Goal: Task Accomplishment & Management: Manage account settings

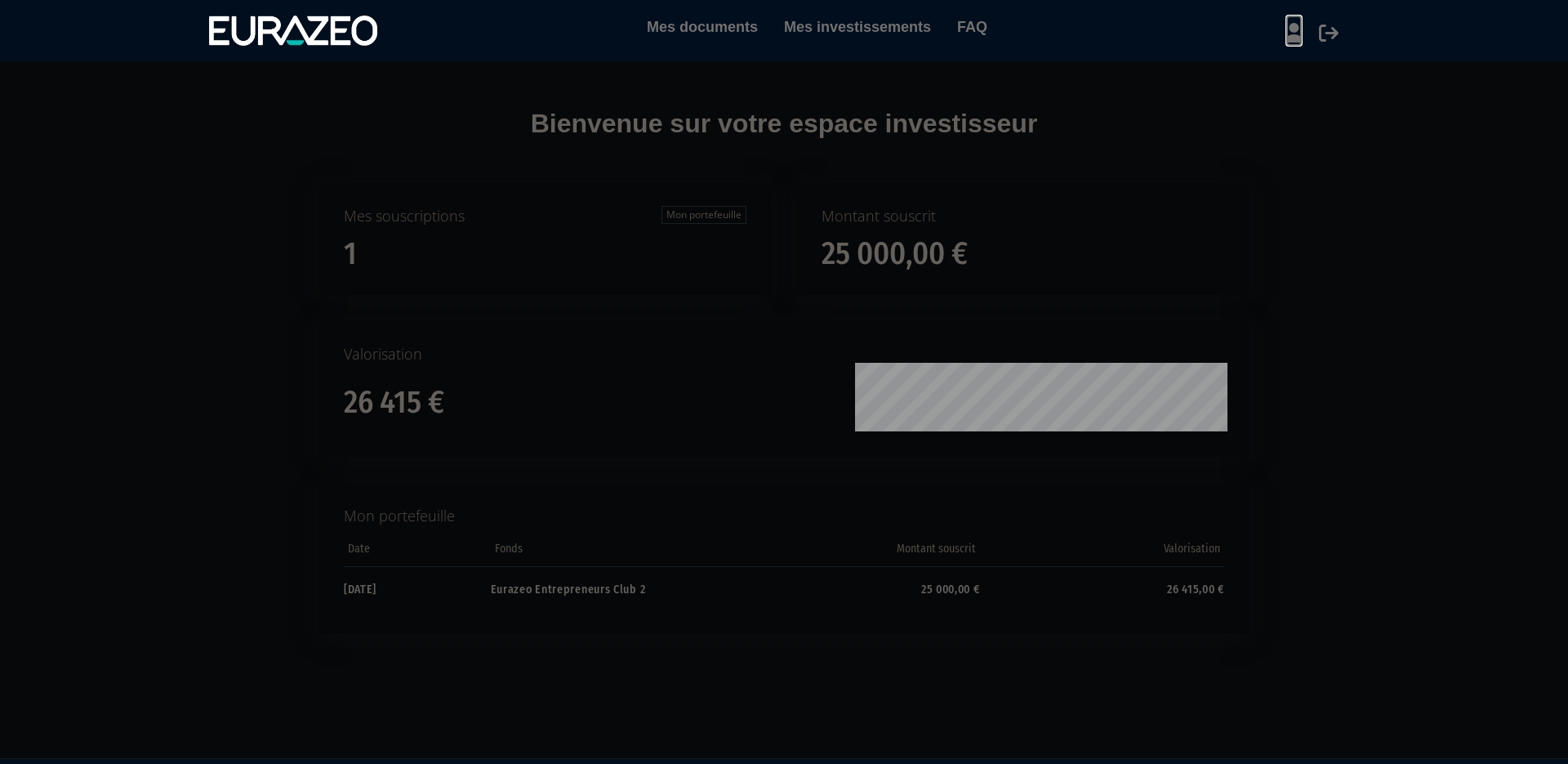
click at [1297, 37] on icon at bounding box center [1293, 32] width 18 height 19
click at [1265, 68] on link "Mon profil" at bounding box center [1265, 67] width 130 height 23
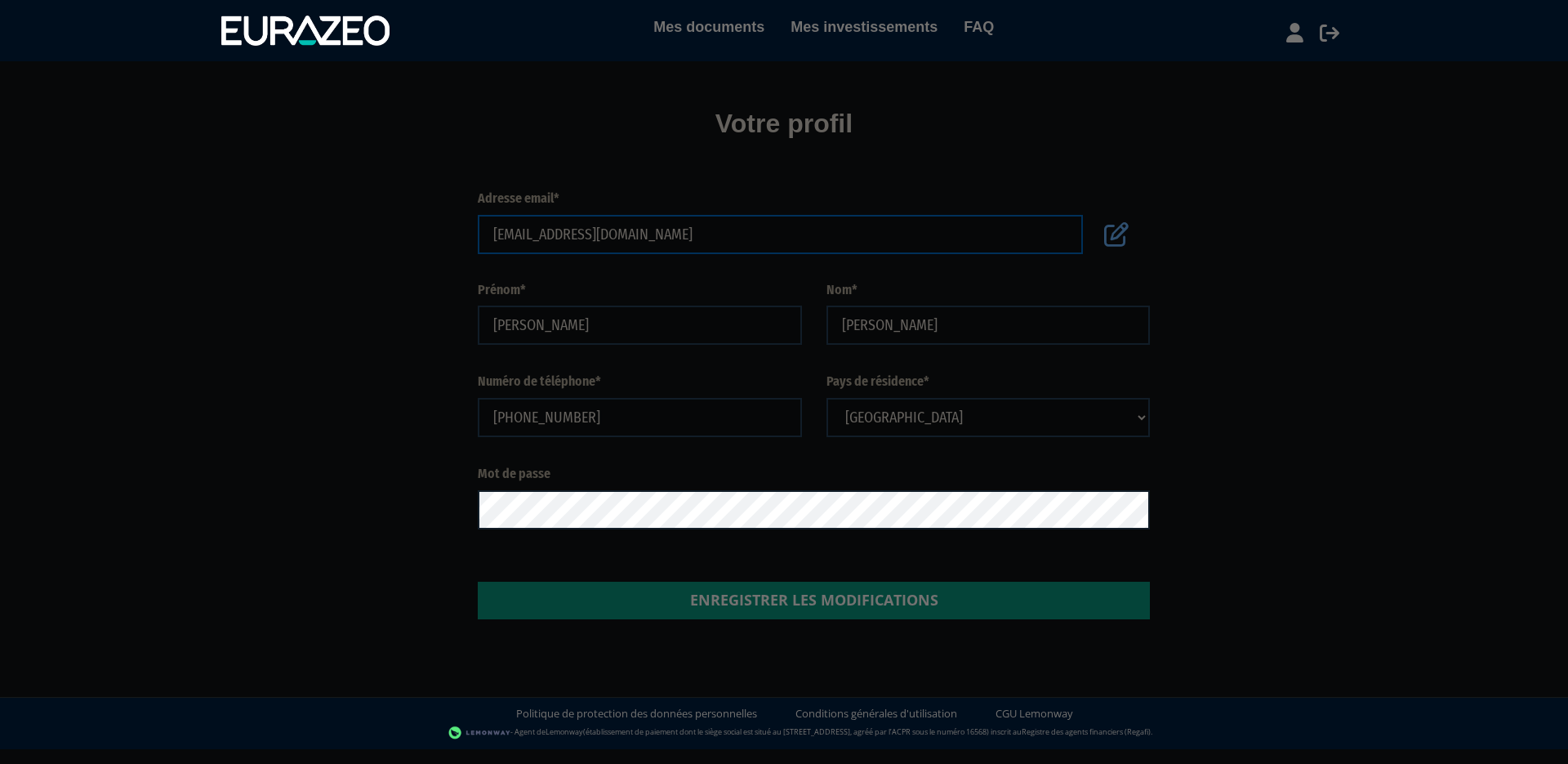
drag, startPoint x: 633, startPoint y: 237, endPoint x: 414, endPoint y: 221, distance: 219.6
click at [478, 221] on input "[EMAIL_ADDRESS][DOMAIN_NAME]" at bounding box center [780, 234] width 606 height 39
click at [1119, 234] on icon at bounding box center [1116, 234] width 25 height 25
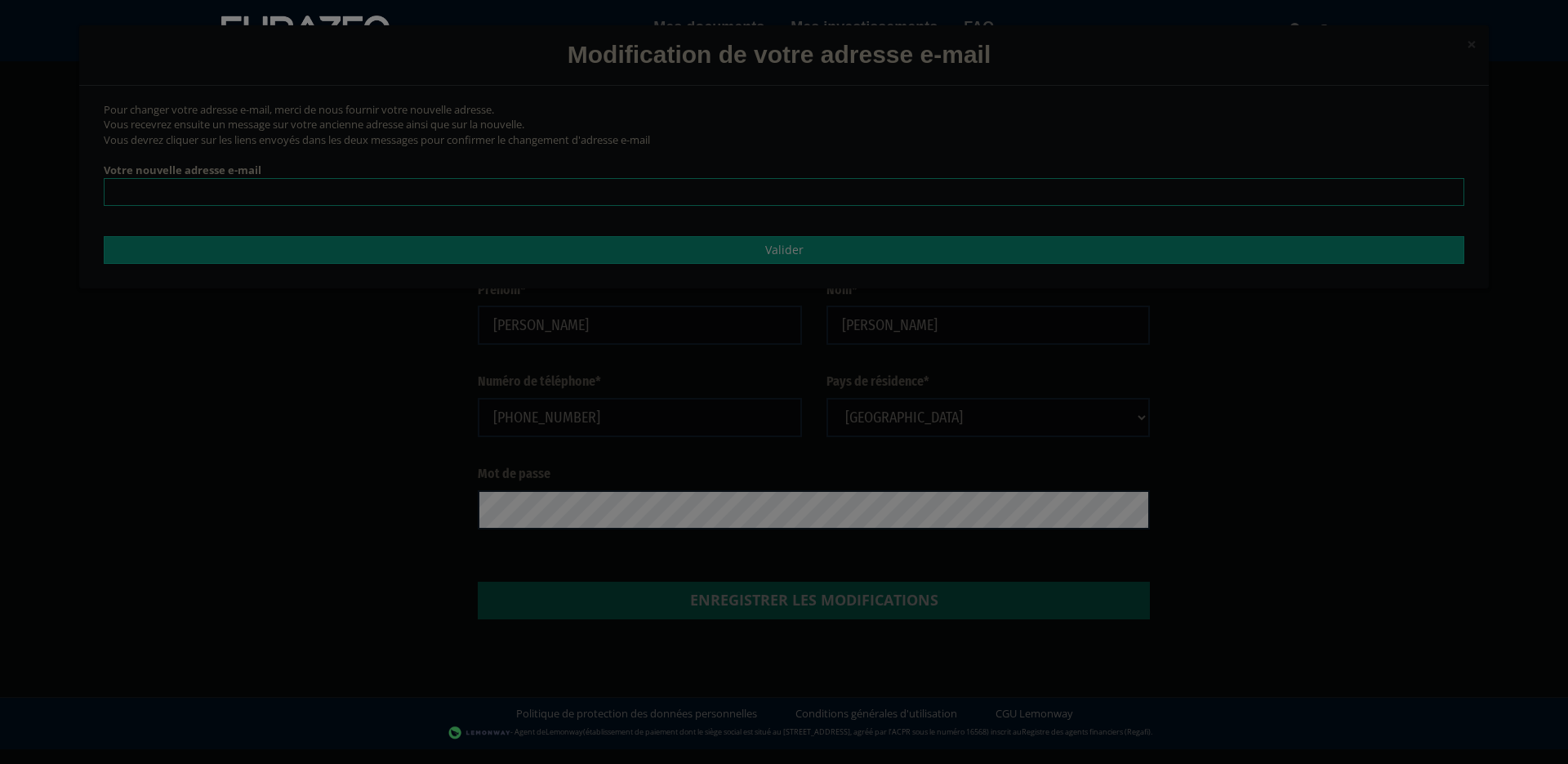
click at [298, 195] on input "email" at bounding box center [784, 192] width 1361 height 28
type input "alban.dav@proton.me"
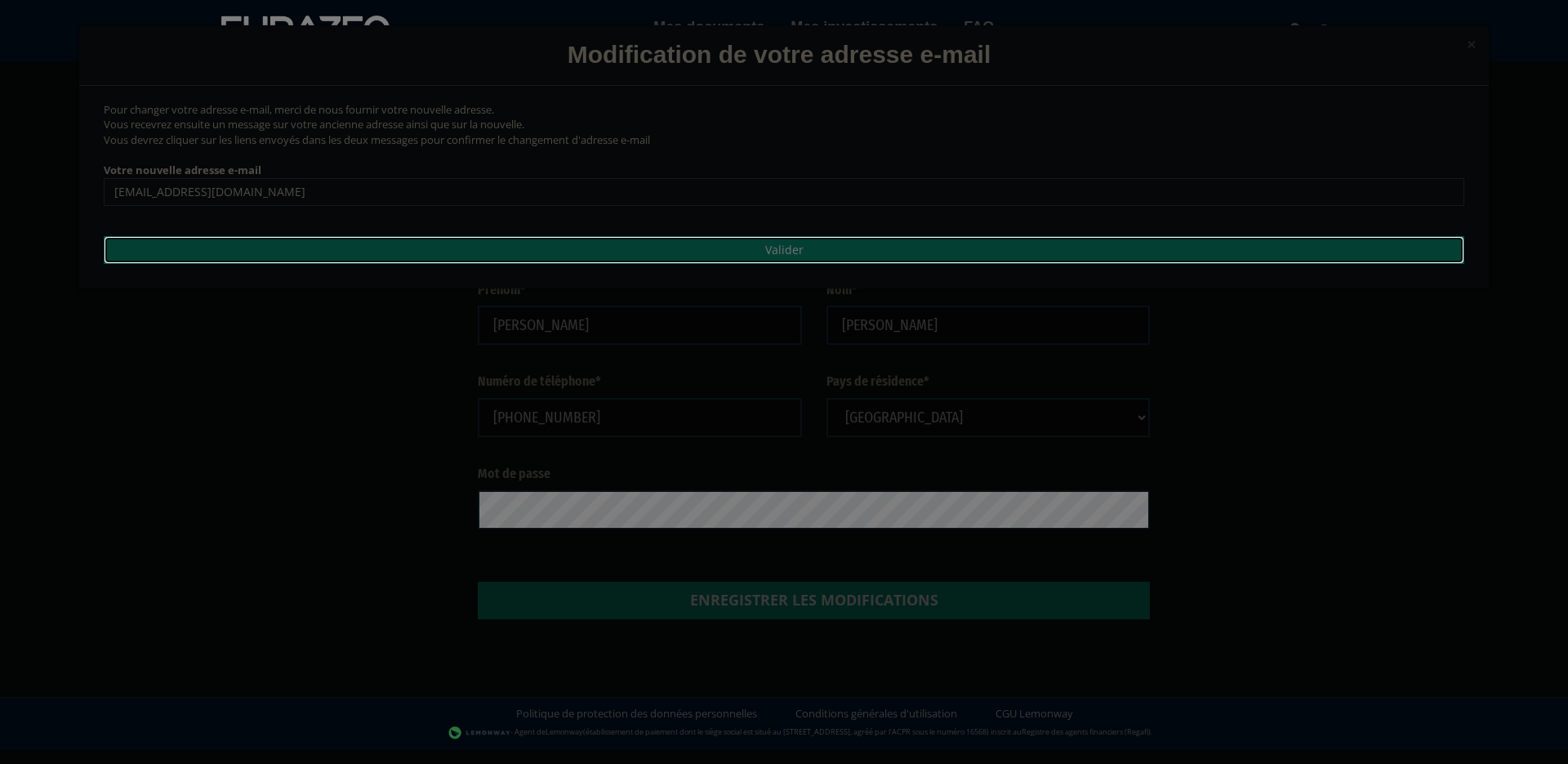
click at [719, 250] on input "Valider" at bounding box center [784, 250] width 1361 height 28
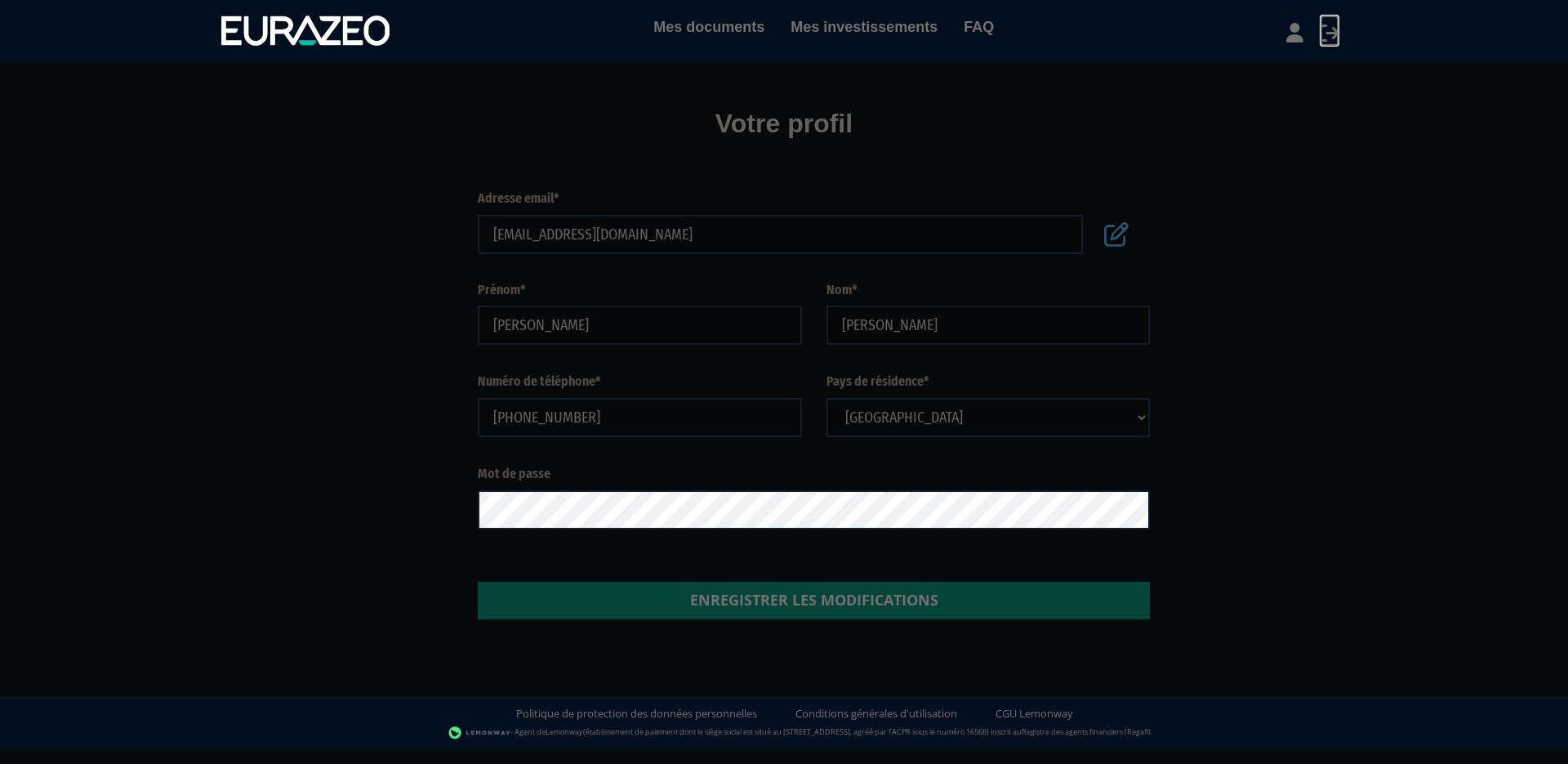
click at [1329, 31] on icon at bounding box center [1329, 32] width 19 height 19
